Goal: Navigation & Orientation: Go to known website

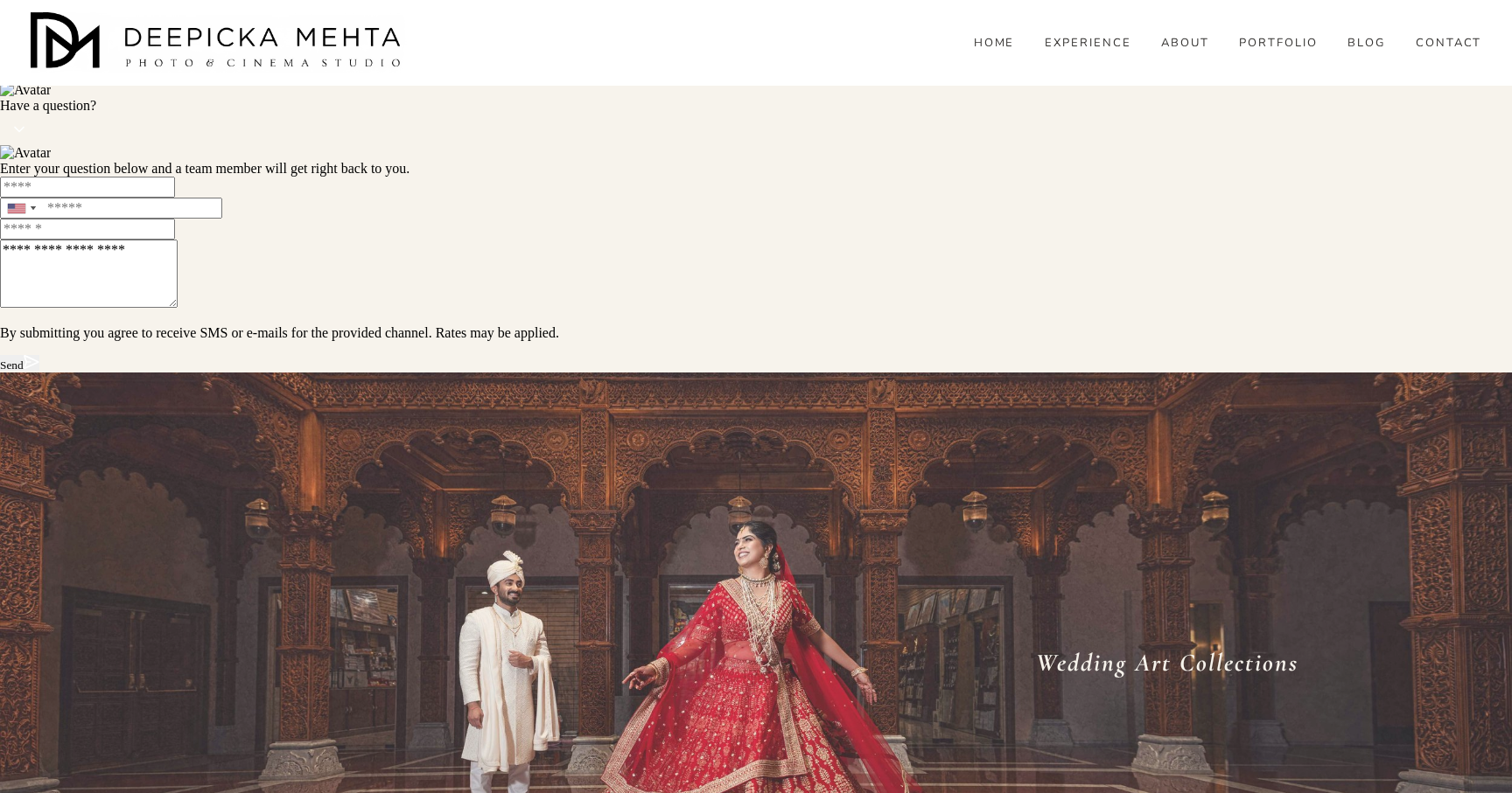
click at [1012, 52] on link "HOME" at bounding box center [994, 44] width 41 height 15
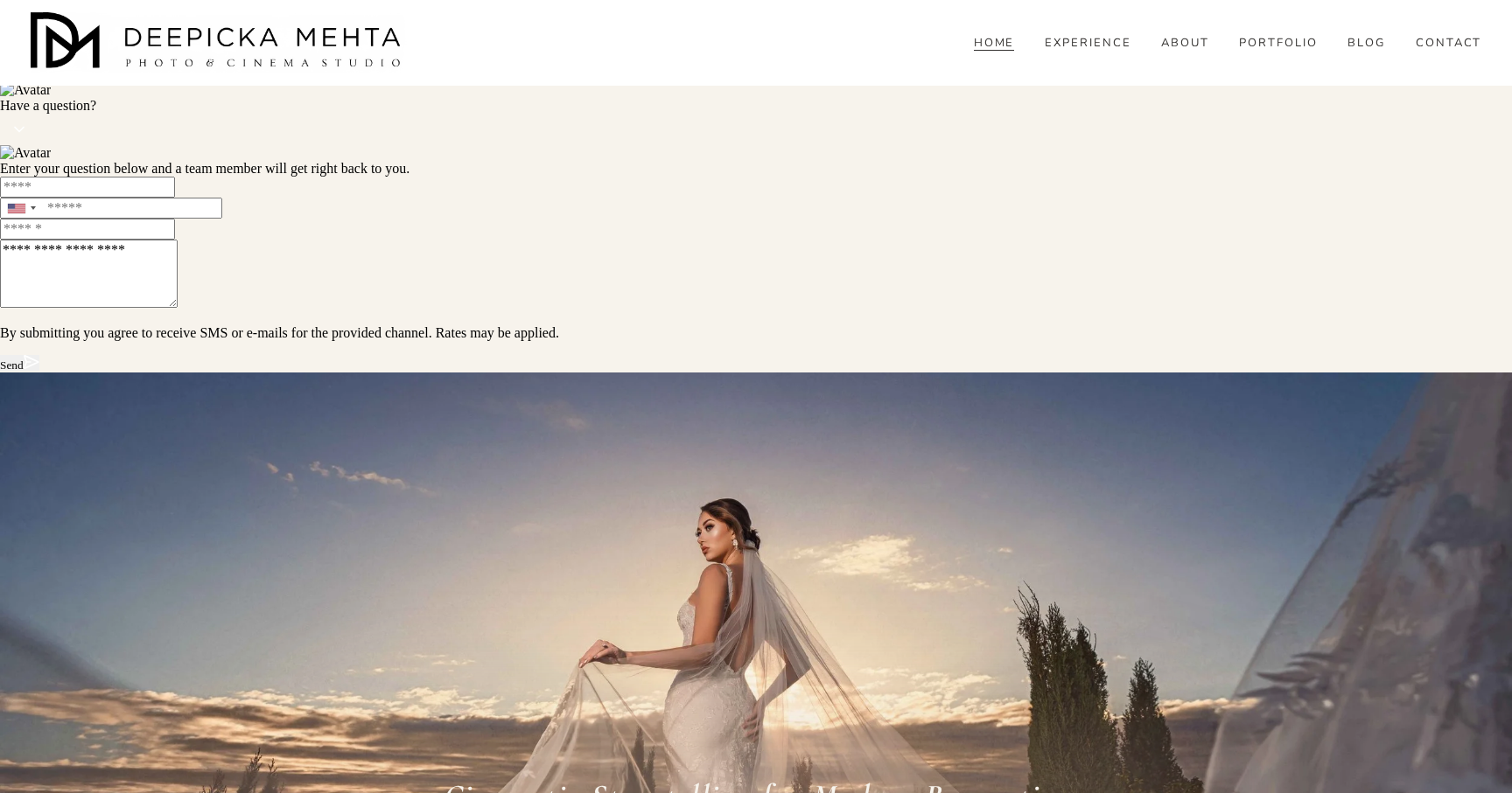
click at [21, 52] on icon at bounding box center [10, 42] width 21 height 21
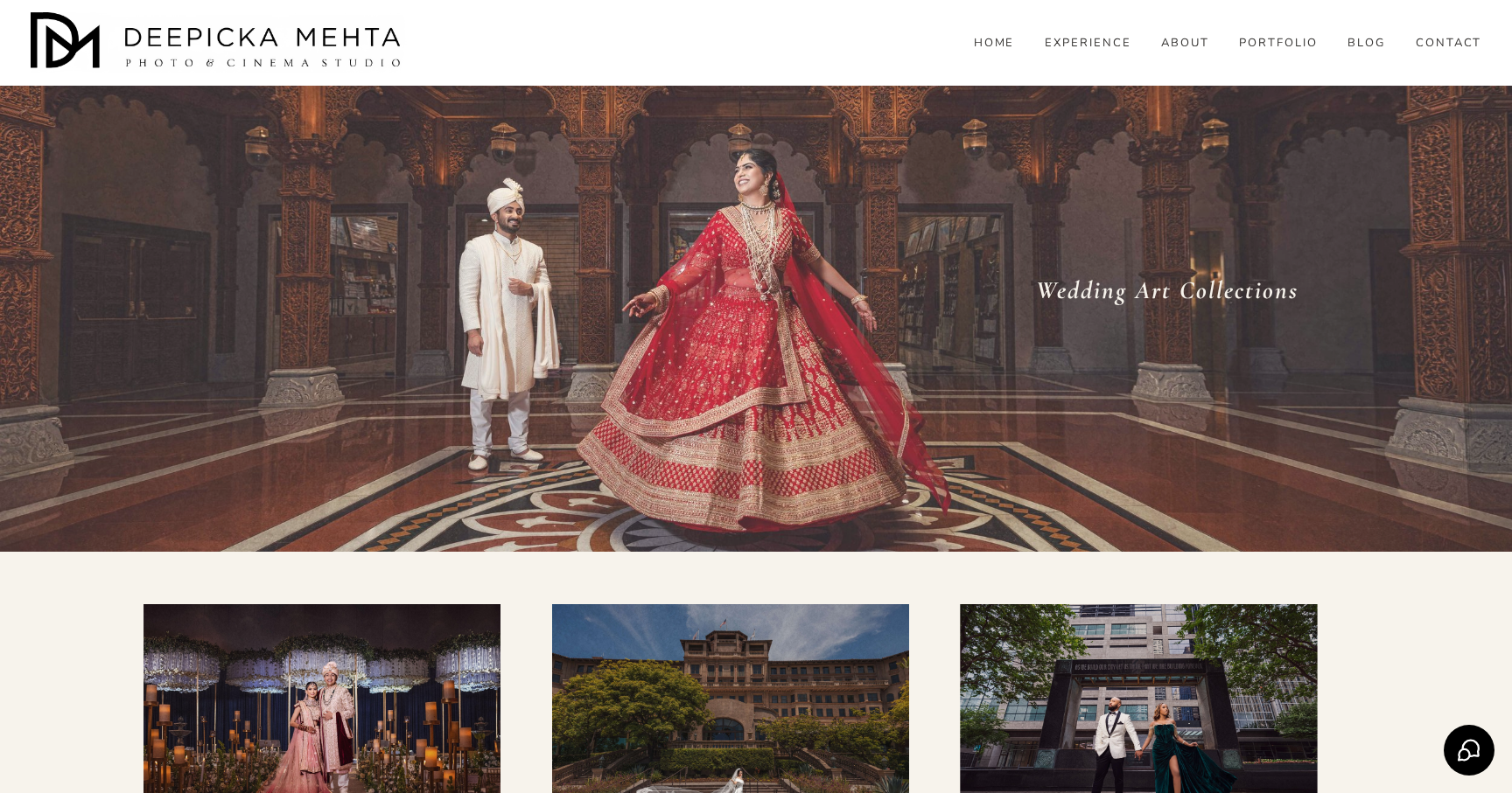
click at [1010, 52] on link "HOME" at bounding box center [994, 44] width 41 height 15
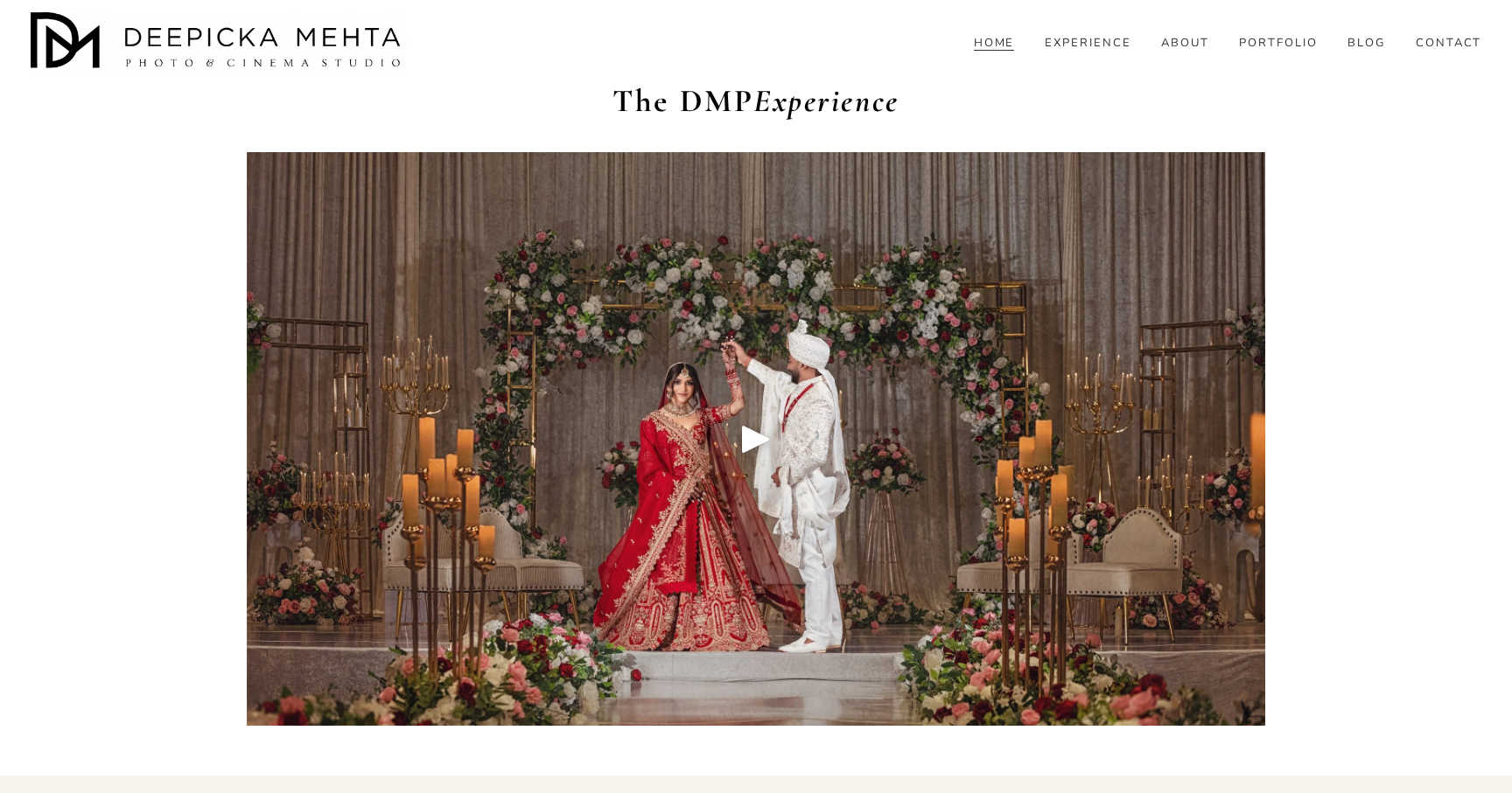
scroll to position [2500, 0]
